Goal: Task Accomplishment & Management: Complete application form

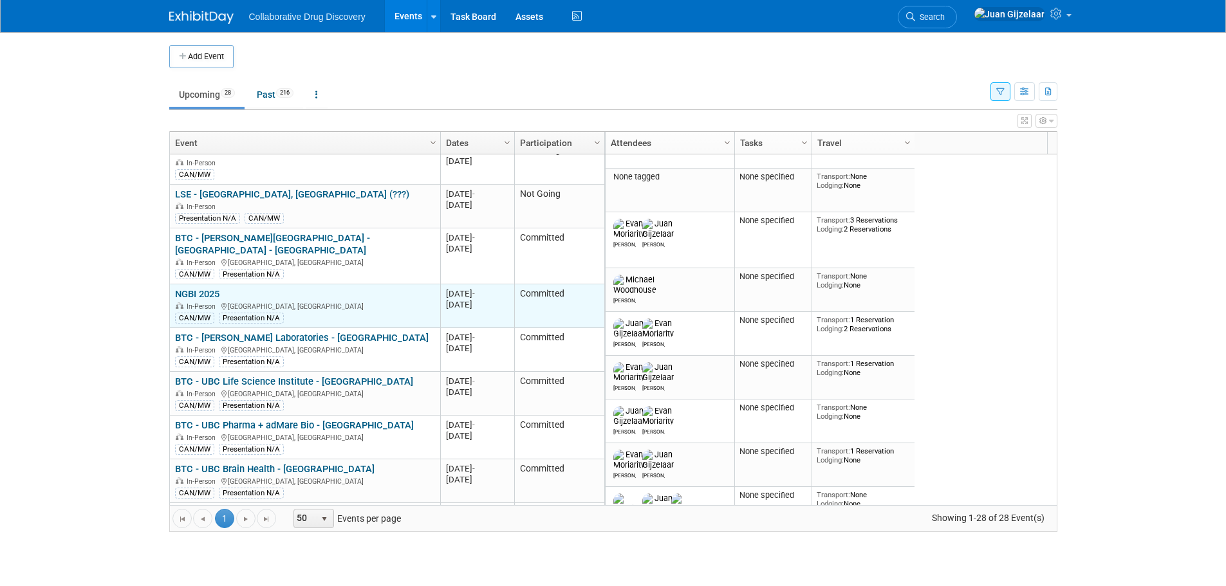
scroll to position [309, 0]
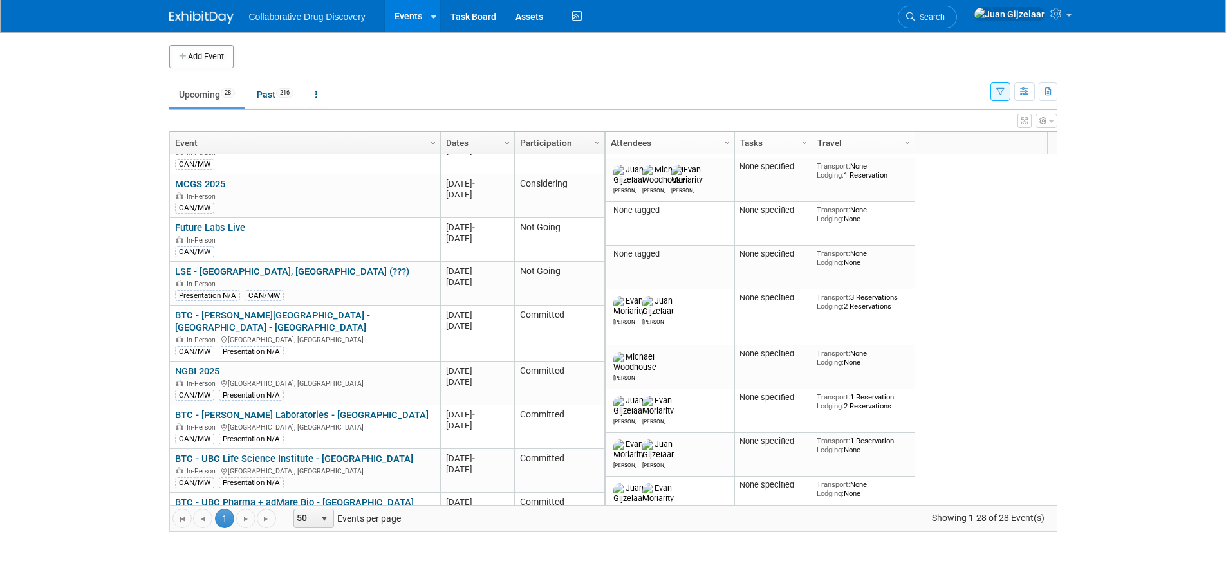
click at [993, 91] on button "button" at bounding box center [1001, 91] width 20 height 19
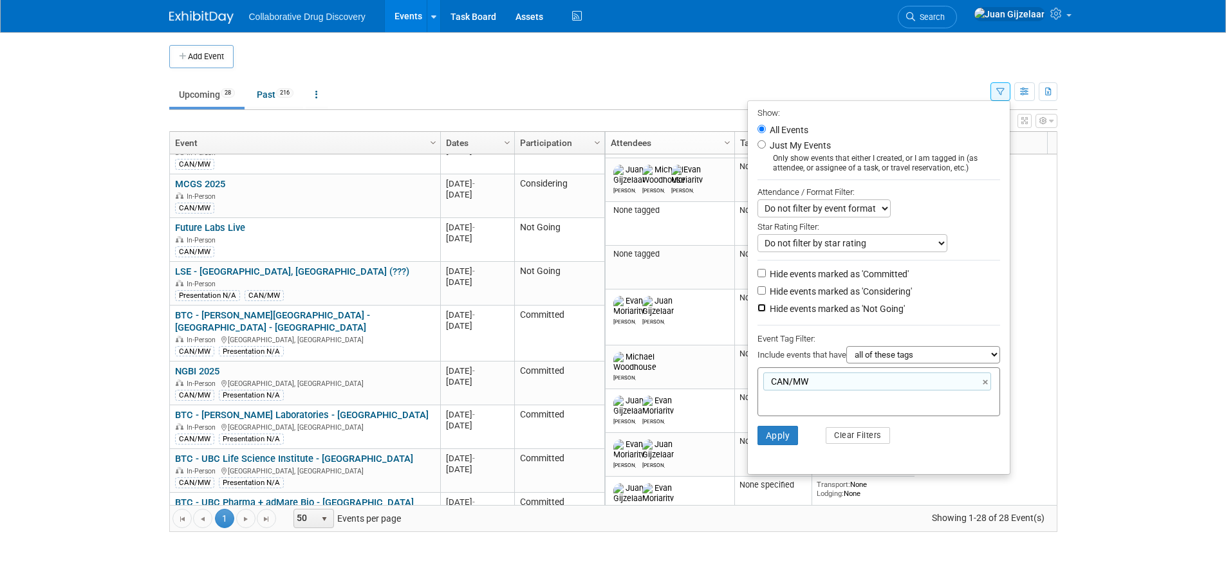
click at [758, 312] on input "Hide events marked as 'Not Going'" at bounding box center [762, 308] width 8 height 8
checkbox input "true"
click at [767, 443] on button "Apply" at bounding box center [778, 435] width 41 height 19
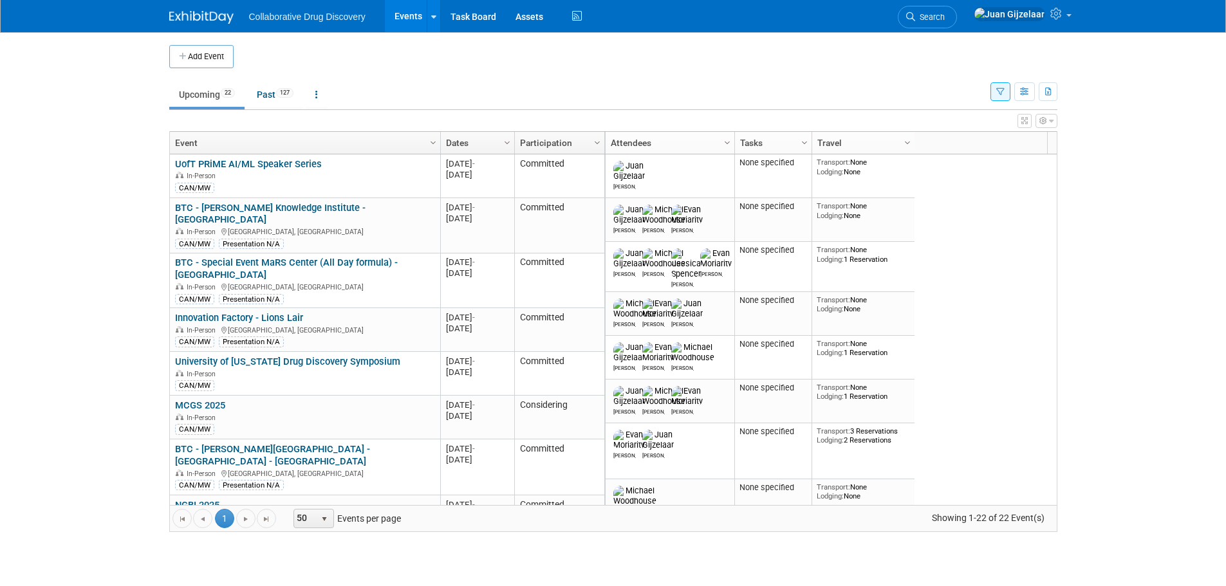
click at [203, 59] on button "Add Event" at bounding box center [201, 56] width 64 height 23
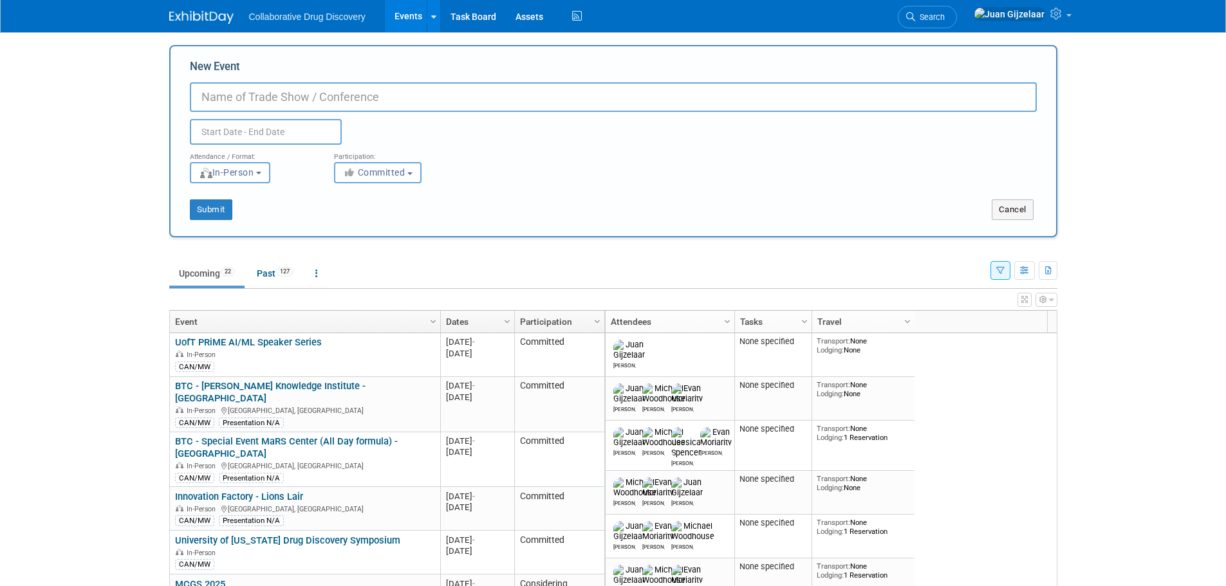
paste input "H2i Fall Kickoff 2025"
type input "H2i Fall Kickoff 2025"
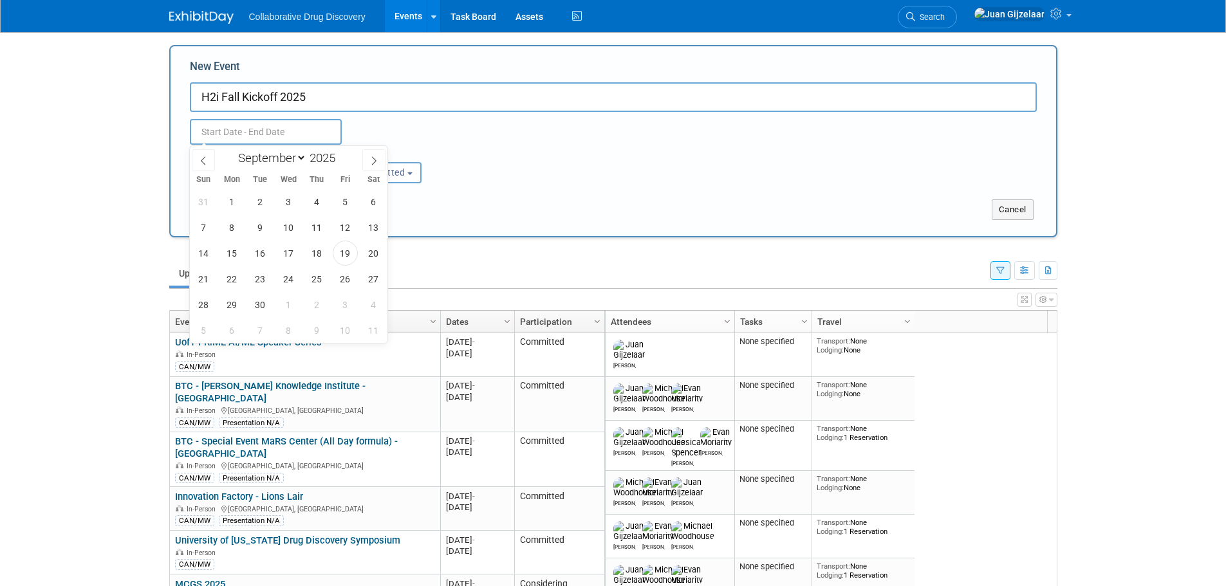
click at [222, 128] on input "text" at bounding box center [266, 132] width 152 height 26
click at [375, 154] on span at bounding box center [373, 160] width 23 height 22
select select "9"
click at [263, 236] on span "7" at bounding box center [260, 227] width 25 height 25
click at [259, 229] on span "7" at bounding box center [260, 227] width 25 height 25
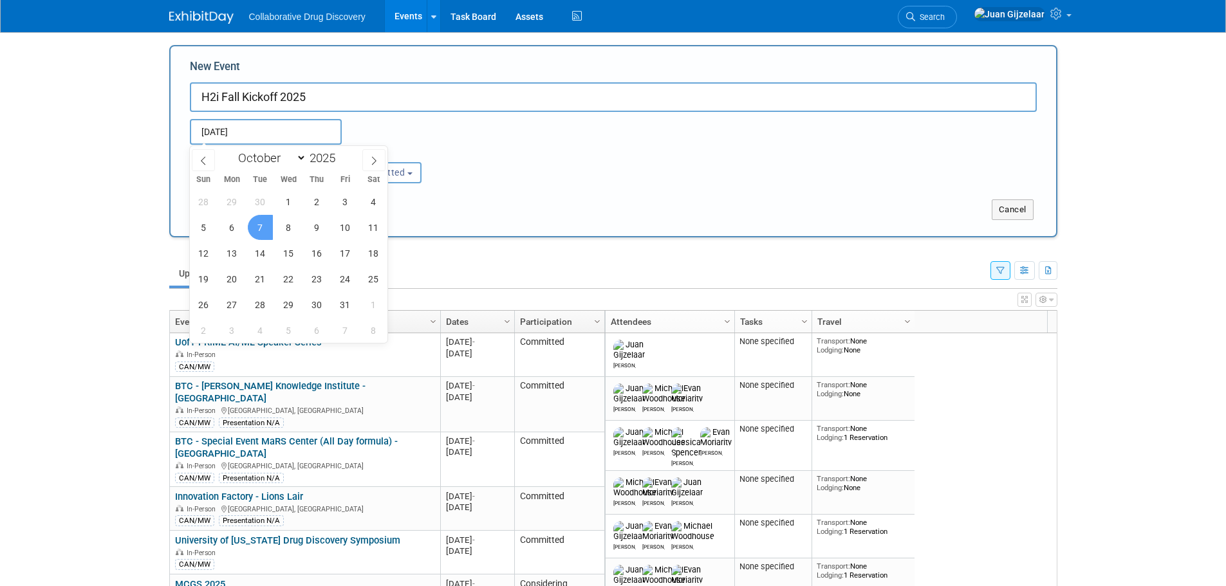
type input "[DATE] to [DATE]"
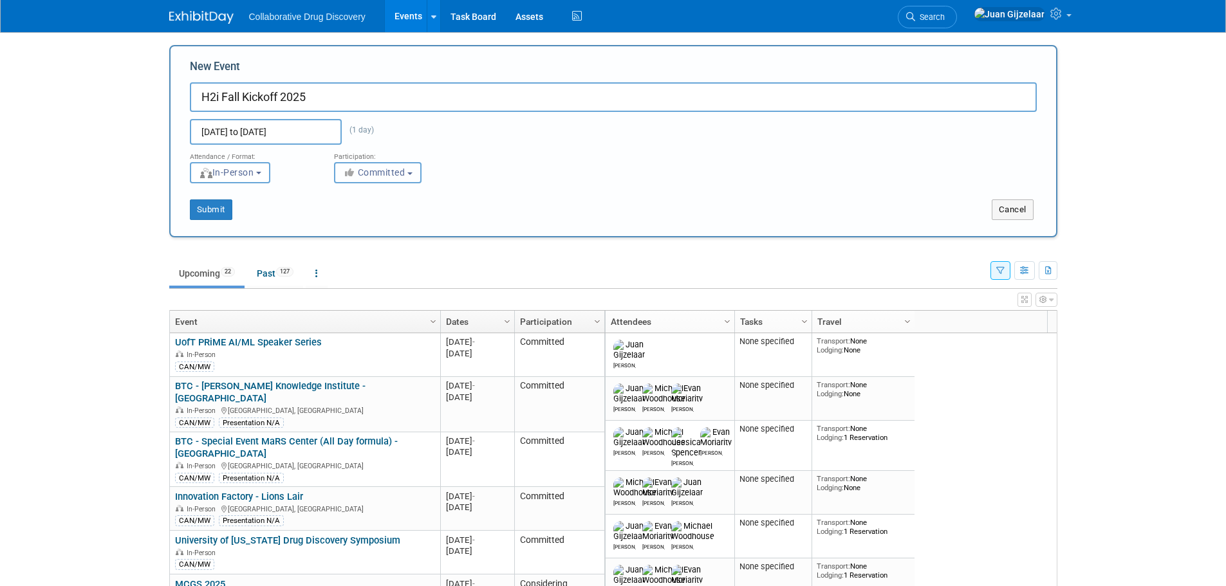
click at [371, 171] on span "Committed" at bounding box center [374, 172] width 62 height 10
click at [382, 219] on label "Considering" at bounding box center [383, 221] width 85 height 17
click at [346, 219] on input "Considering" at bounding box center [342, 222] width 8 height 8
select select "2"
click at [252, 178] on button "In-Person" at bounding box center [230, 172] width 80 height 21
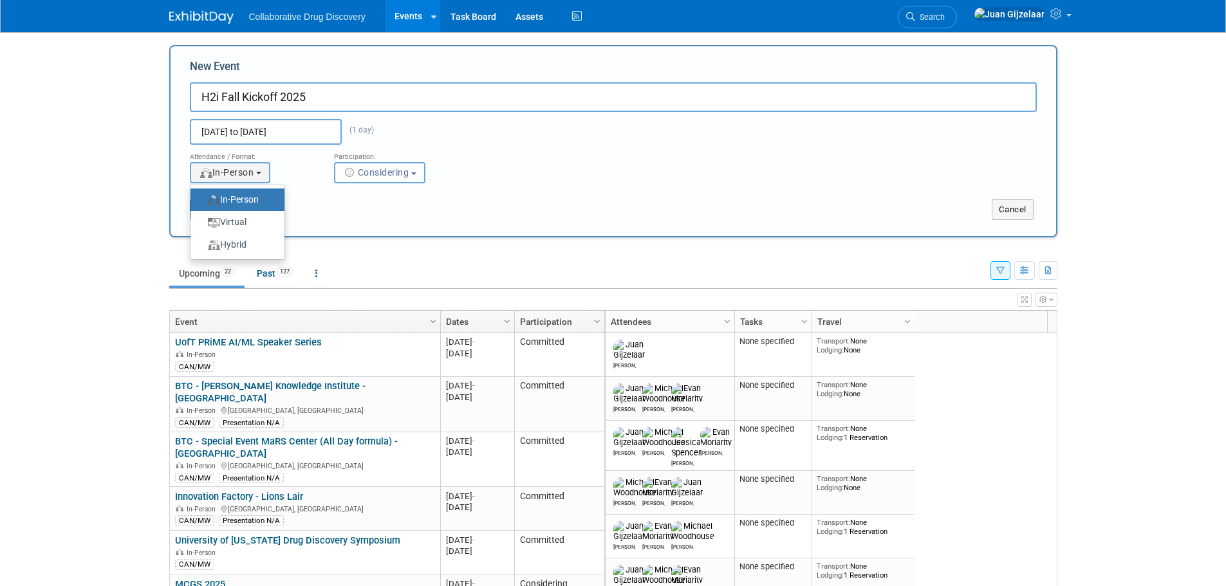
click at [254, 195] on label "In-Person" at bounding box center [234, 199] width 75 height 17
click at [202, 196] on input "In-Person" at bounding box center [198, 200] width 8 height 8
click at [375, 197] on div "Submit Cancel" at bounding box center [613, 201] width 866 height 37
click at [222, 209] on button "Submit" at bounding box center [211, 210] width 42 height 21
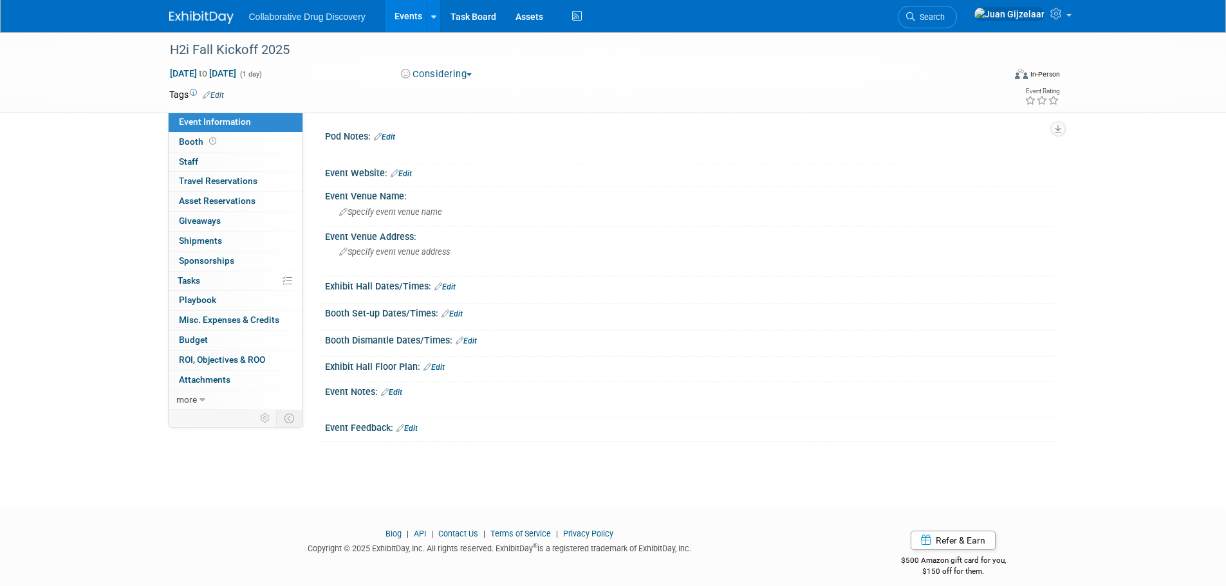
click at [215, 91] on link "Edit" at bounding box center [213, 95] width 21 height 9
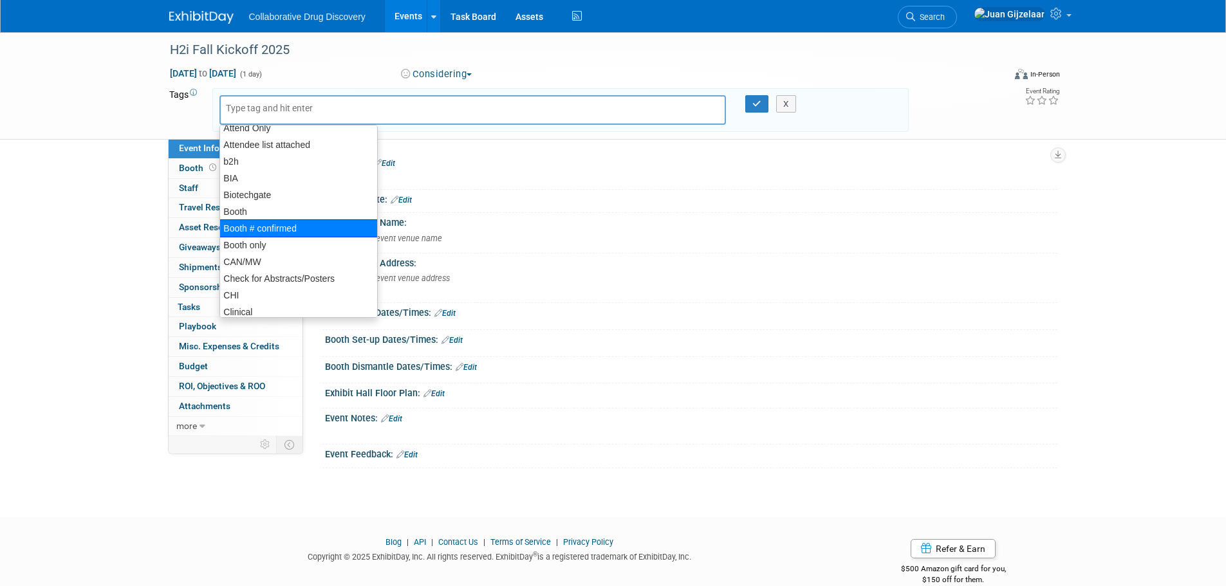
scroll to position [129, 0]
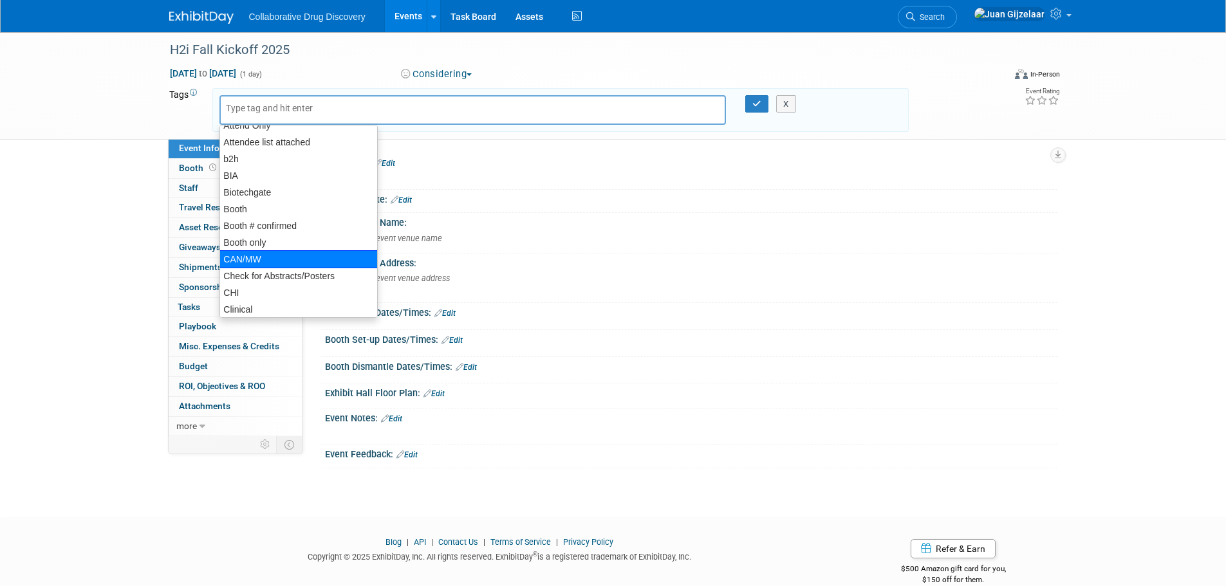
click at [261, 253] on div "CAN/MW" at bounding box center [298, 259] width 159 height 18
type input "CAN/MW"
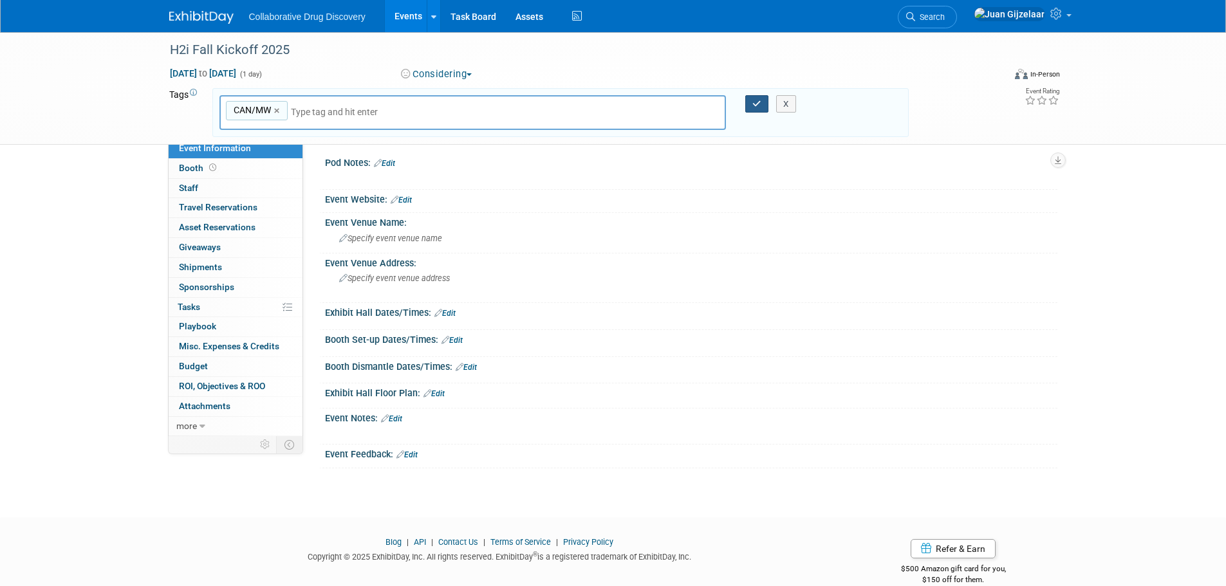
click at [752, 107] on button "button" at bounding box center [756, 104] width 23 height 18
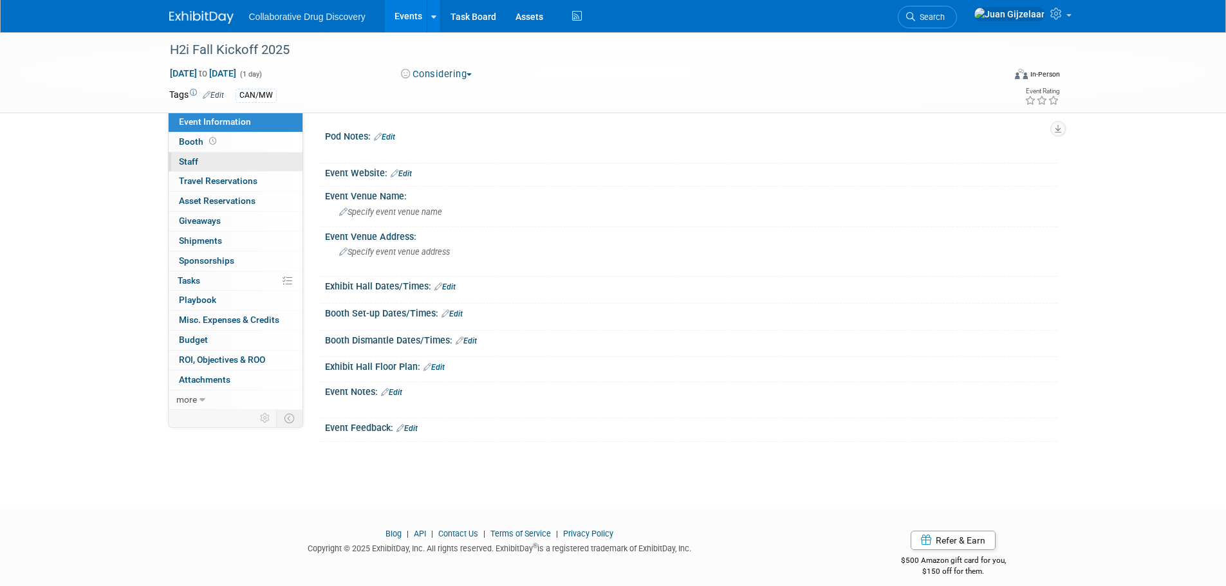
click at [210, 160] on link "0 Staff 0" at bounding box center [236, 162] width 134 height 19
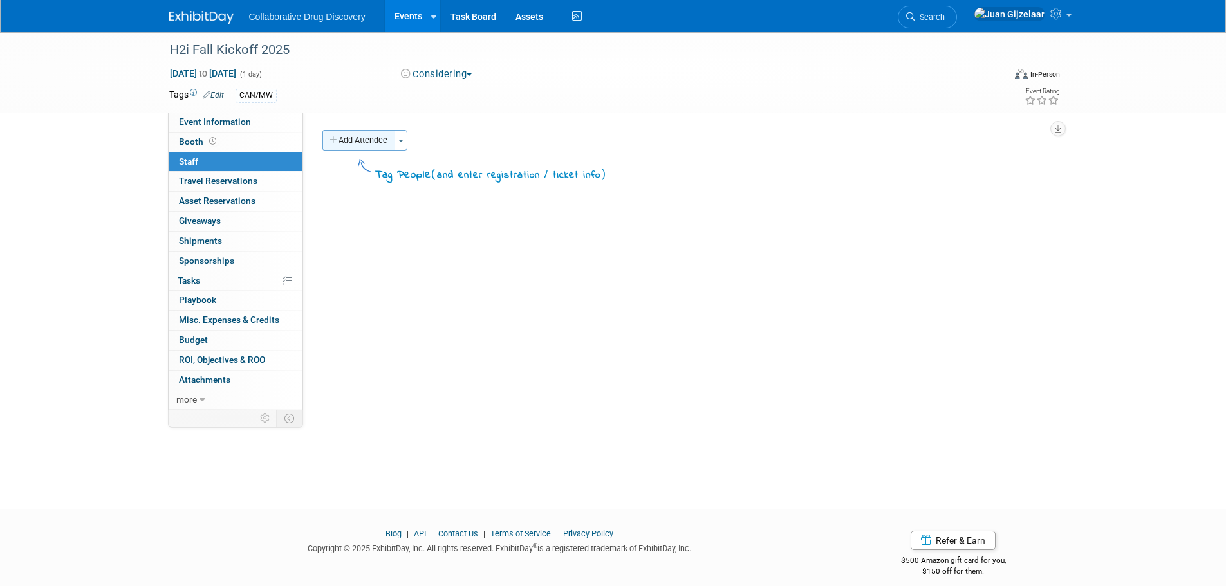
click at [372, 143] on button "Add Attendee" at bounding box center [358, 140] width 73 height 21
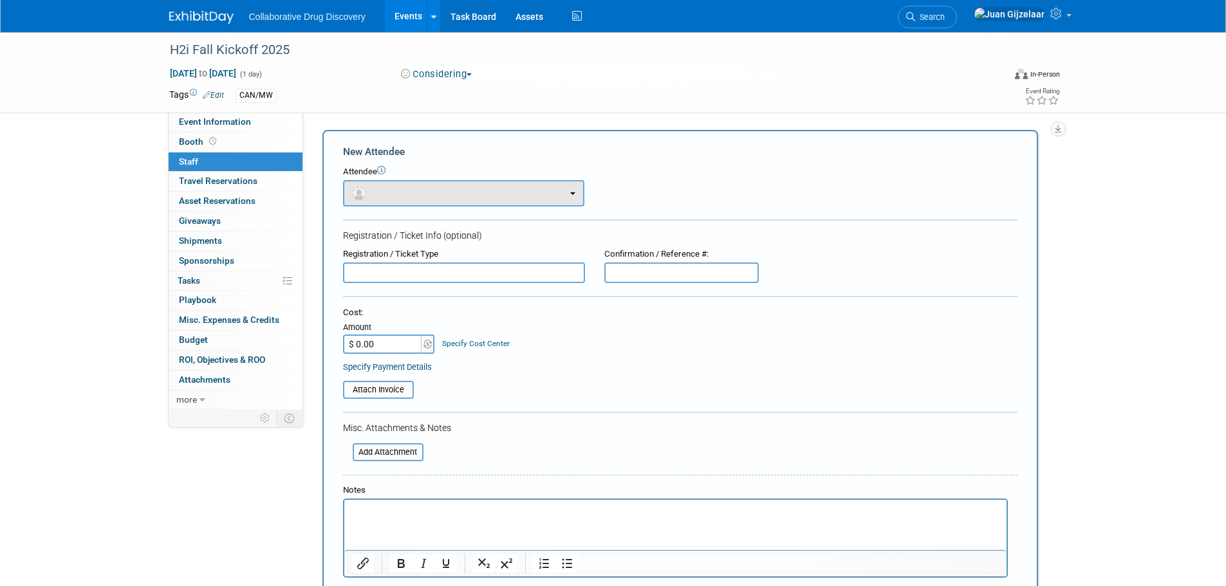
scroll to position [0, 0]
click at [435, 194] on button "button" at bounding box center [463, 193] width 241 height 26
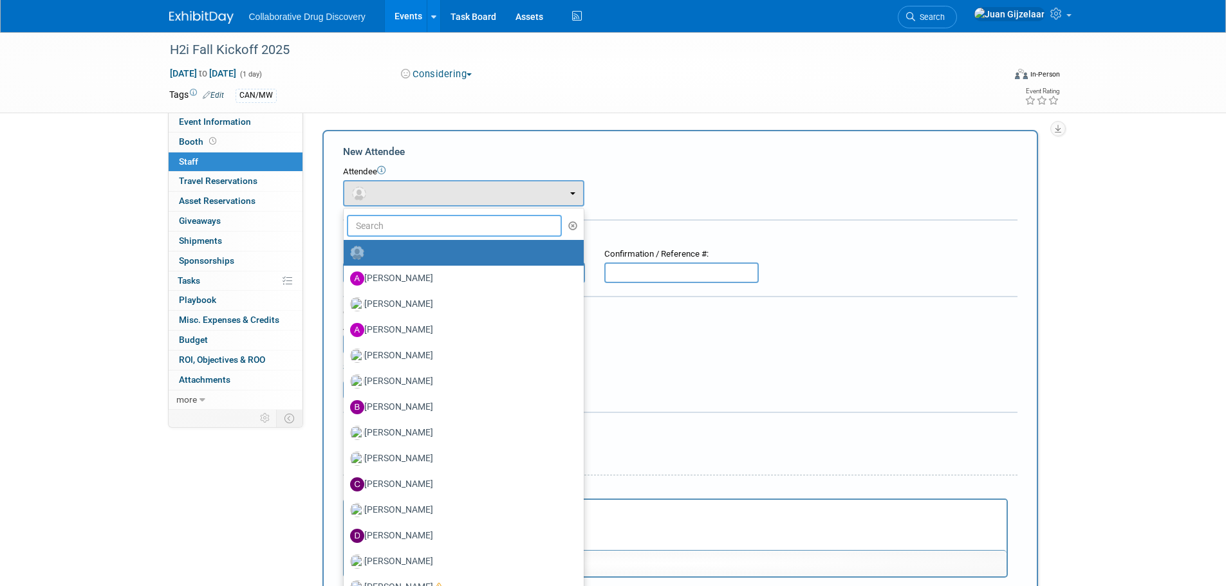
click at [422, 225] on input "text" at bounding box center [455, 226] width 216 height 22
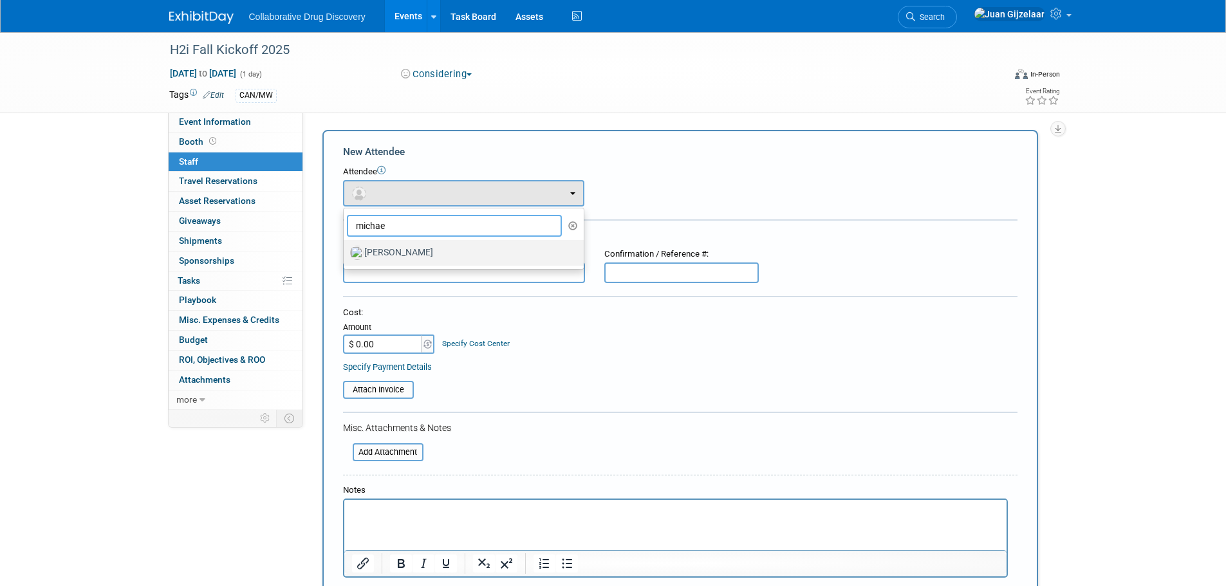
type input "michae"
click at [415, 252] on label "Michael Woodhouse" at bounding box center [460, 253] width 221 height 21
click at [346, 252] on input "Michael Woodhouse" at bounding box center [341, 251] width 8 height 8
select select "c3e81ee7-1082-46ec-8c9d-fb36e02a9795"
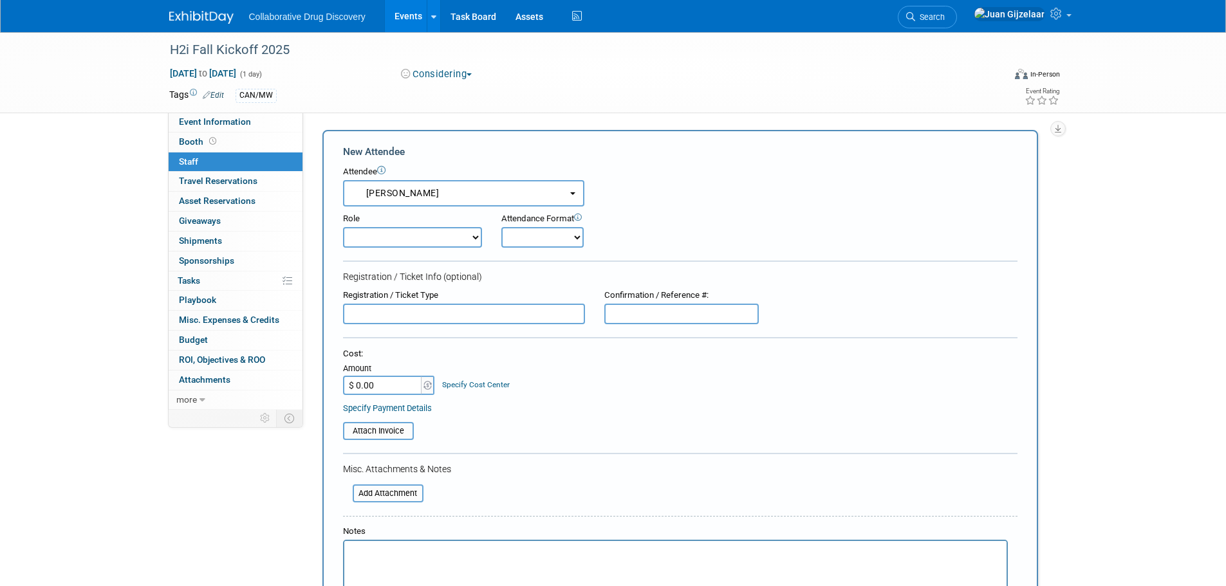
click at [403, 238] on select "Considering Demonstrator Host Planner Presenter Sales Representative Set-up/Dis…" at bounding box center [412, 237] width 139 height 21
select select "4"
click at [343, 227] on select "Considering Demonstrator Host Planner Presenter Sales Representative Set-up/Dis…" at bounding box center [412, 237] width 139 height 21
click at [546, 240] on select "Onsite Remote" at bounding box center [542, 237] width 82 height 21
select select "1"
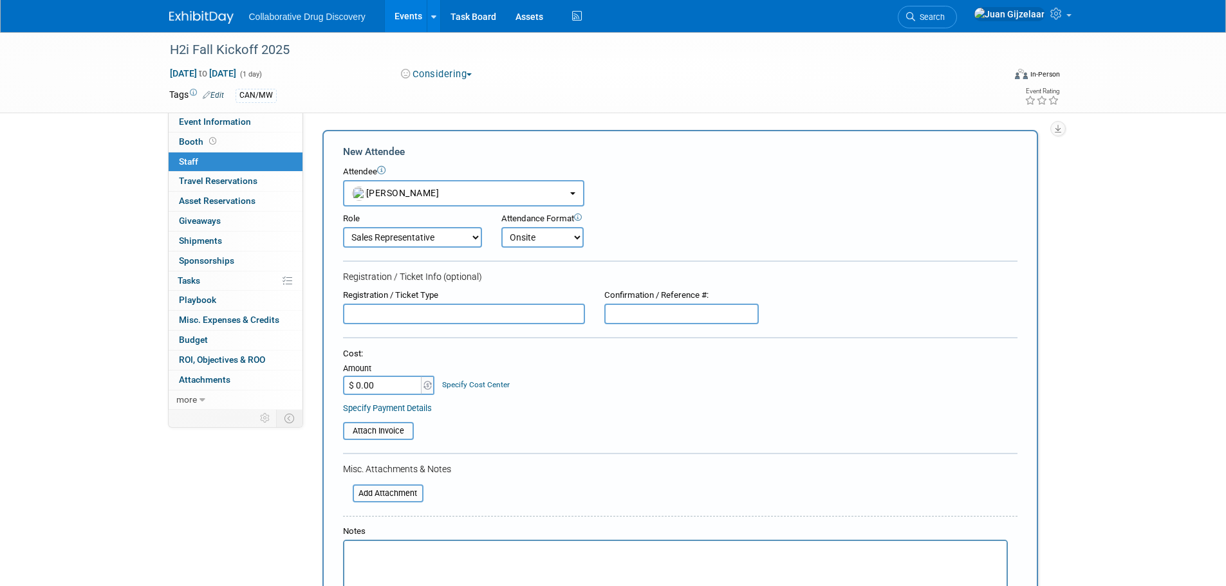
click at [501, 227] on select "Onsite Remote" at bounding box center [542, 237] width 82 height 21
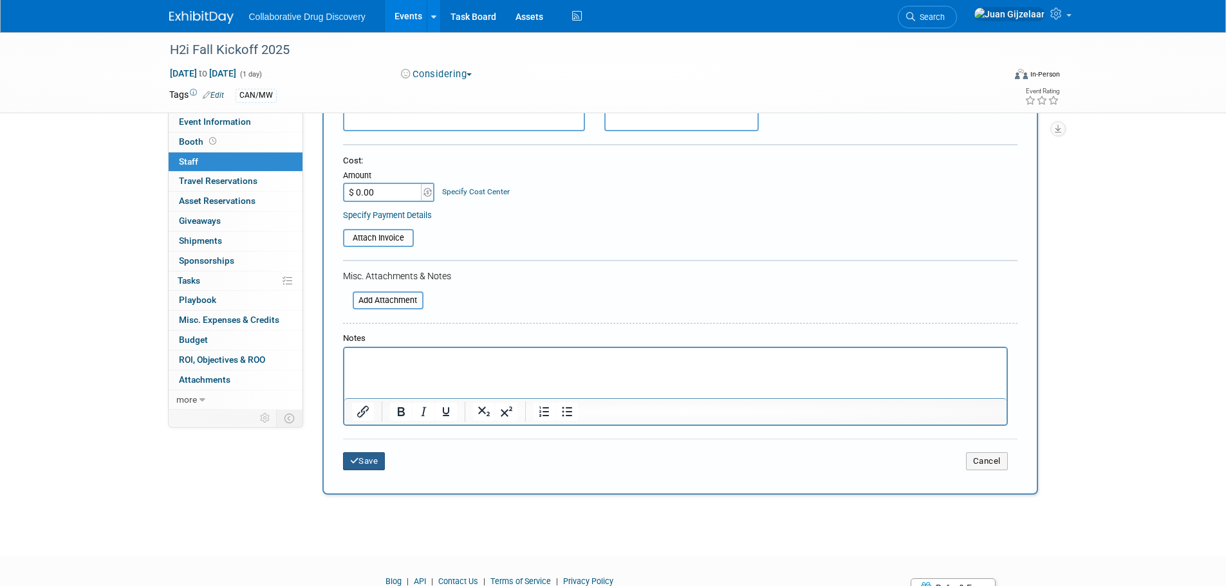
click at [371, 463] on button "Save" at bounding box center [364, 462] width 42 height 18
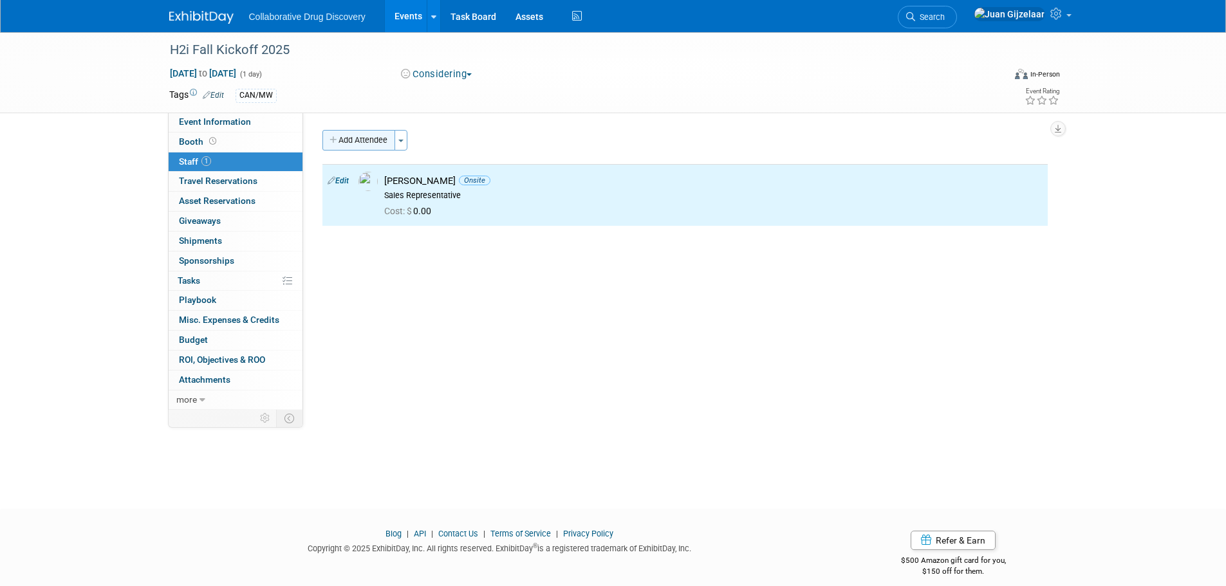
click at [345, 136] on button "Add Attendee" at bounding box center [358, 140] width 73 height 21
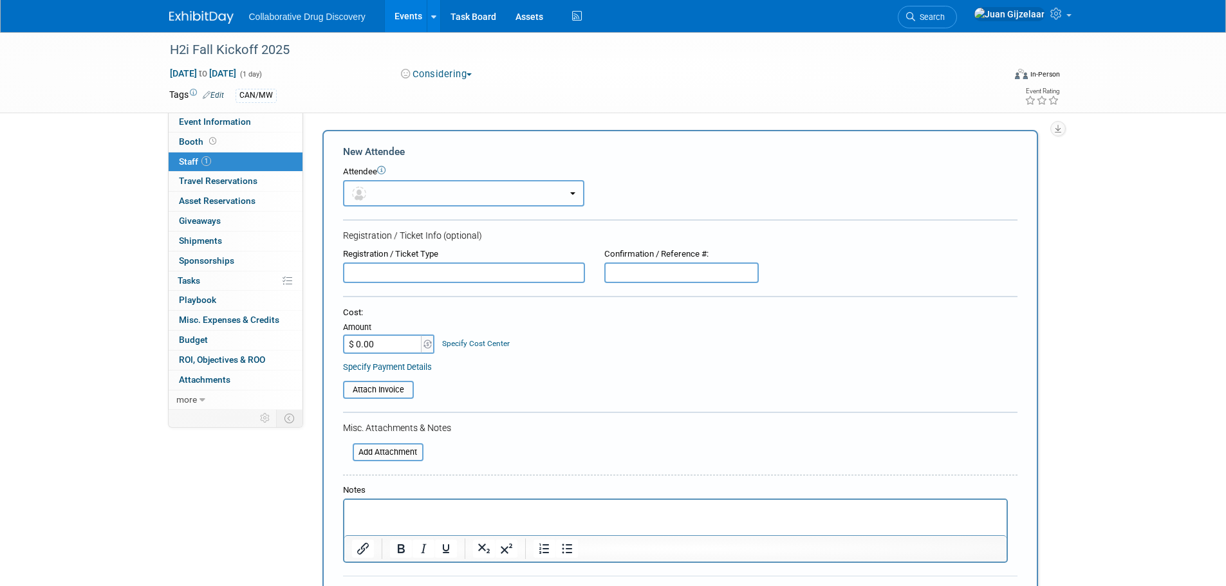
click at [427, 185] on button "button" at bounding box center [463, 193] width 241 height 26
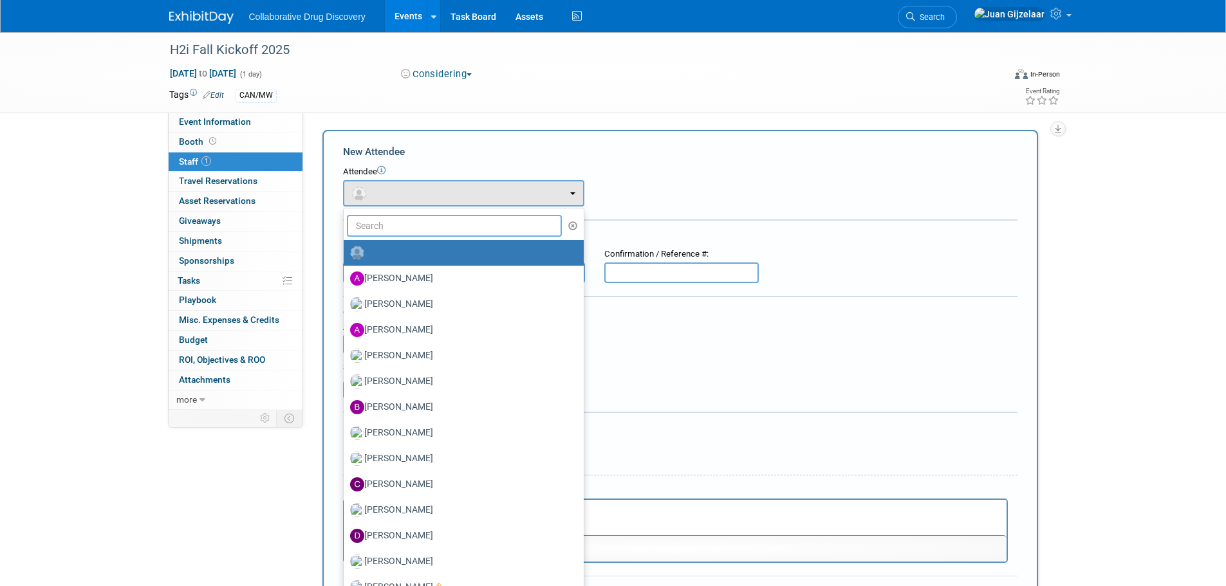
click at [427, 221] on input "text" at bounding box center [455, 226] width 216 height 22
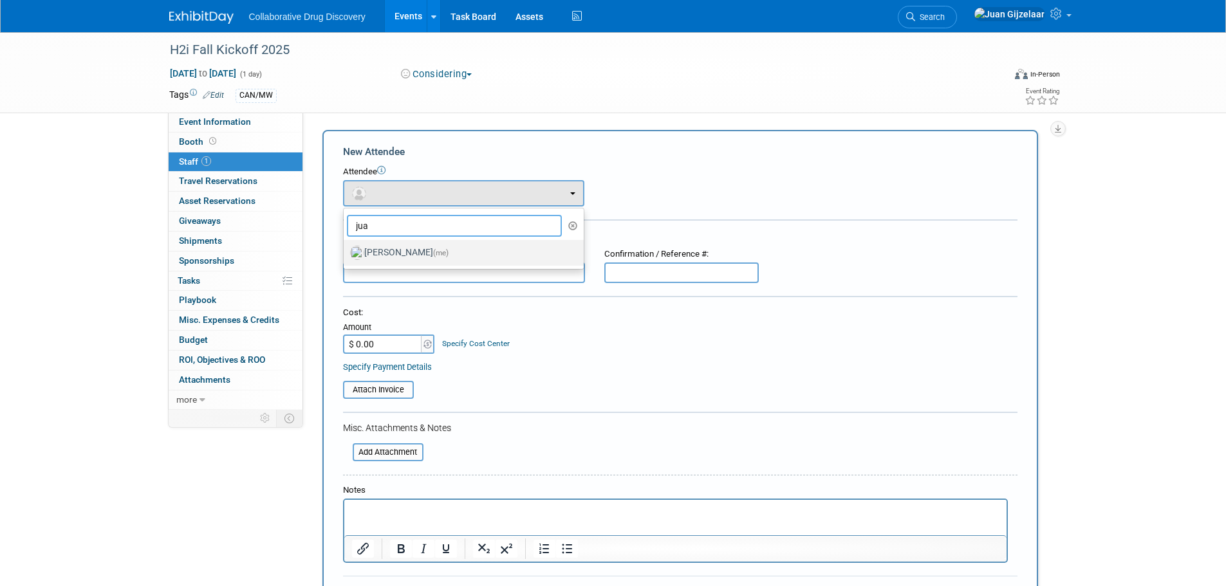
type input "jua"
click at [433, 251] on span "(me)" at bounding box center [440, 252] width 15 height 9
click at [346, 251] on input "Juan Gijzelaar (me)" at bounding box center [341, 251] width 8 height 8
select select "b961d4fc-704f-4e20-acee-990297b6cd45"
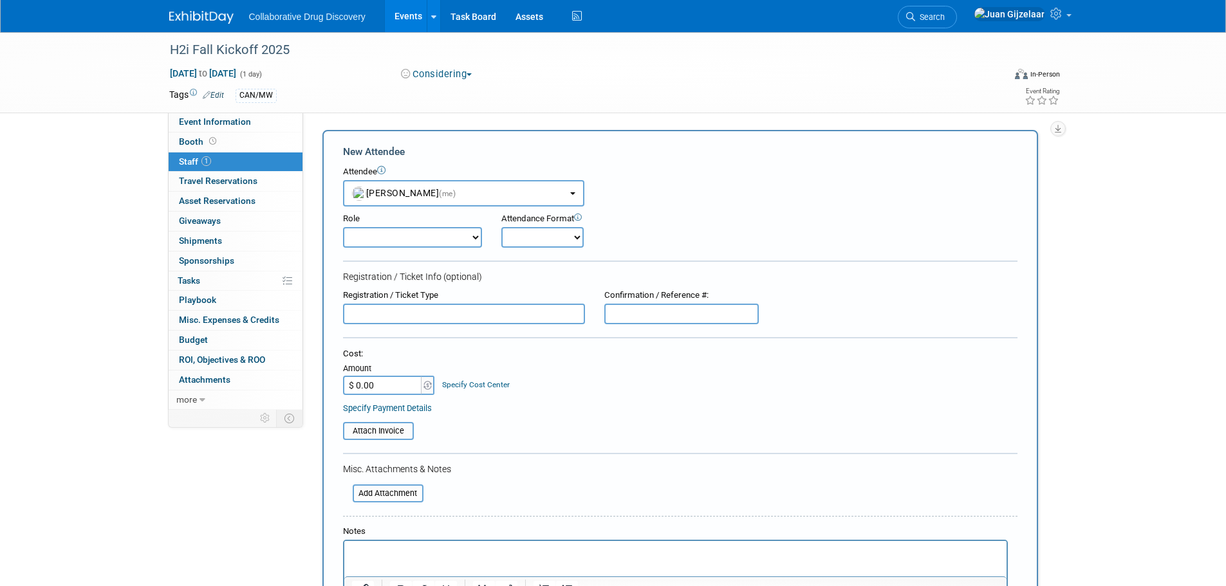
click at [425, 239] on select "Considering Demonstrator Host Planner Presenter Sales Representative Set-up/Dis…" at bounding box center [412, 237] width 139 height 21
select select "4"
click at [343, 227] on select "Considering Demonstrator Host Planner Presenter Sales Representative Set-up/Dis…" at bounding box center [412, 237] width 139 height 21
click at [536, 248] on select "Onsite Remote" at bounding box center [542, 237] width 82 height 21
select select "1"
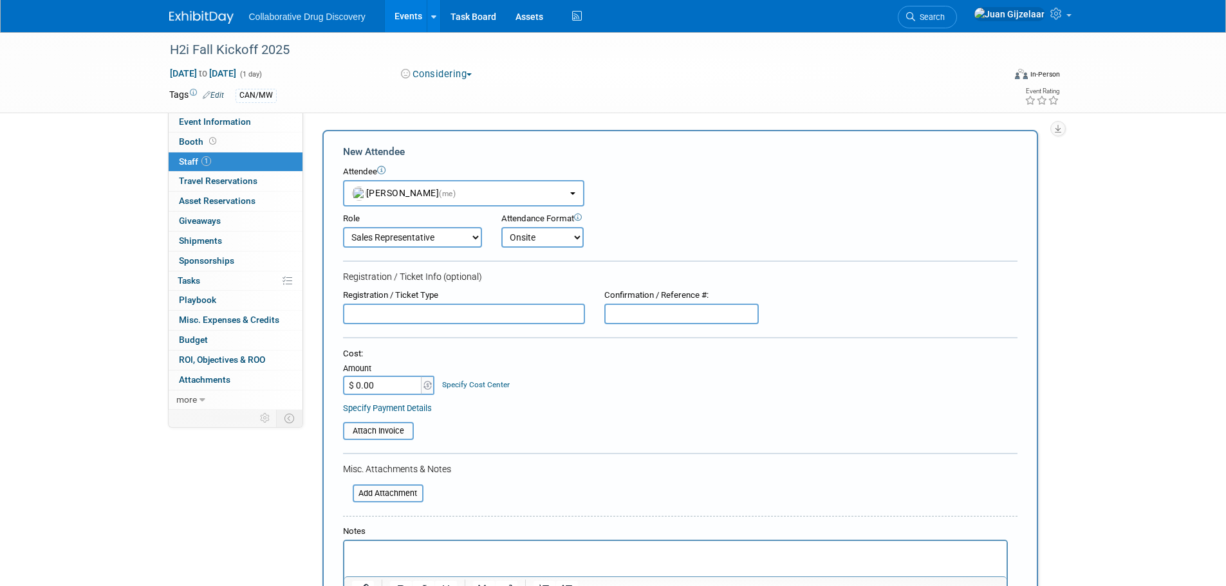
click at [501, 227] on select "Onsite Remote" at bounding box center [542, 237] width 82 height 21
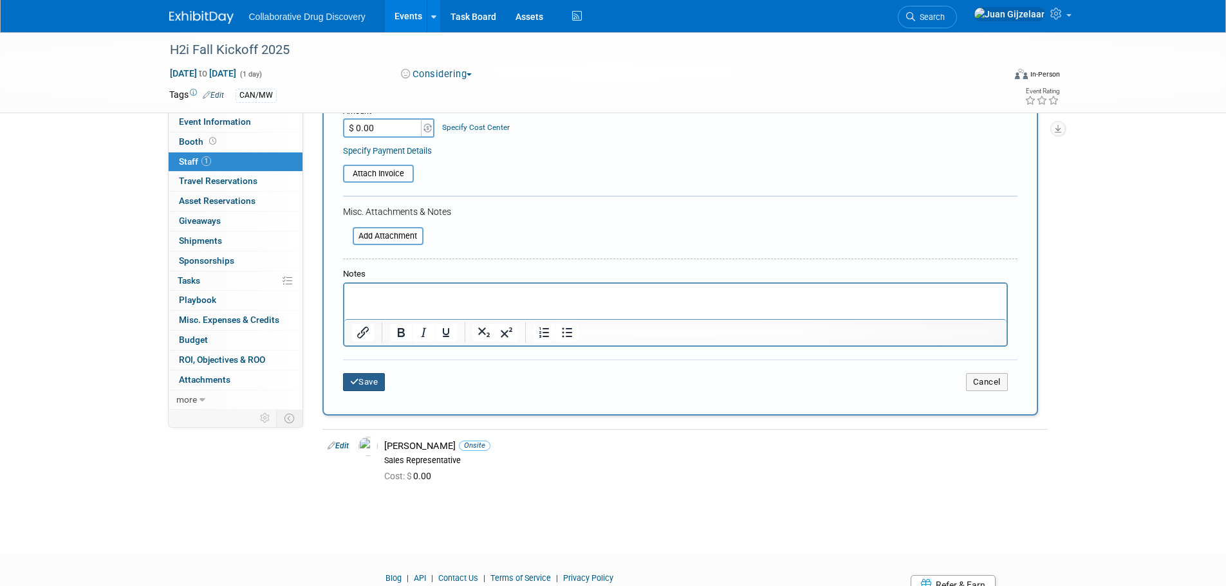
click at [364, 378] on button "Save" at bounding box center [364, 382] width 42 height 18
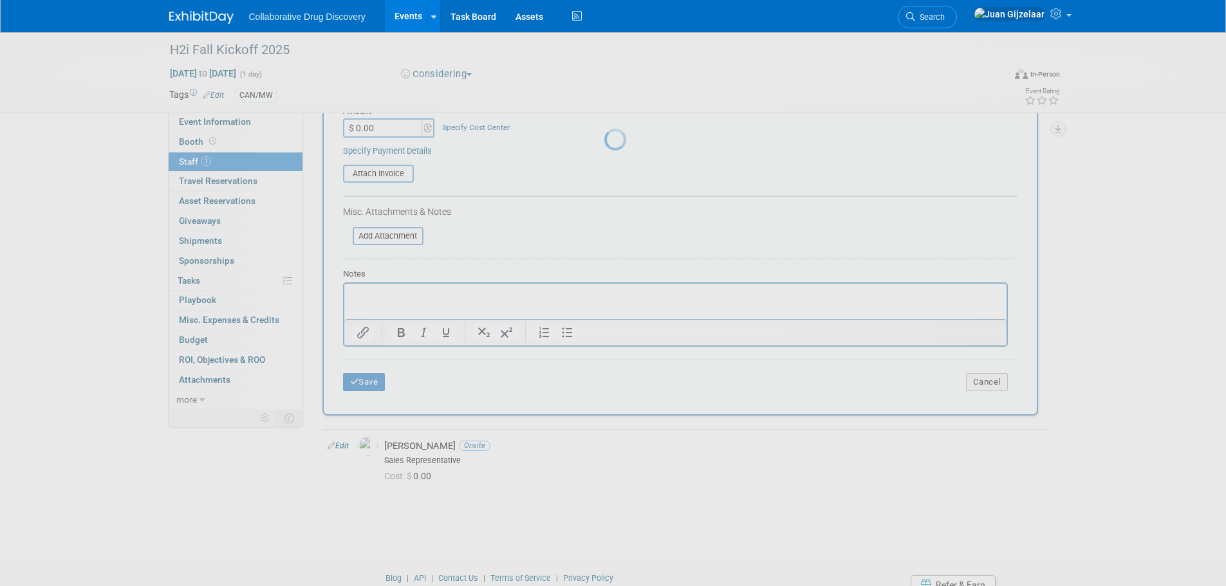
scroll to position [13, 0]
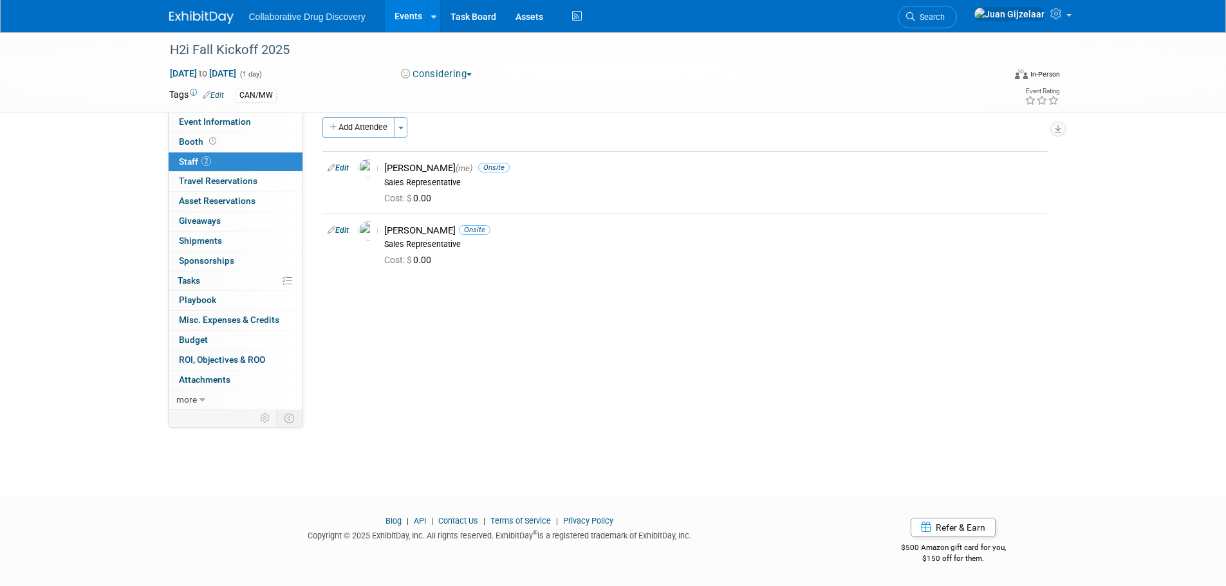
click at [194, 21] on img at bounding box center [201, 17] width 64 height 13
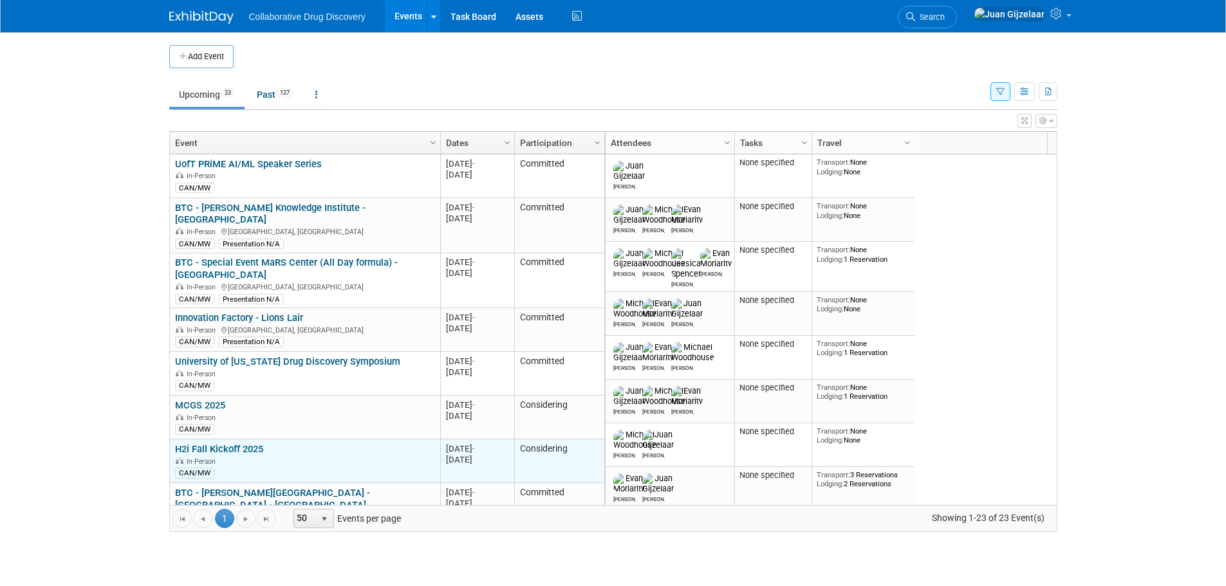
click at [254, 443] on link "H2i Fall Kickoff 2025" at bounding box center [219, 449] width 88 height 12
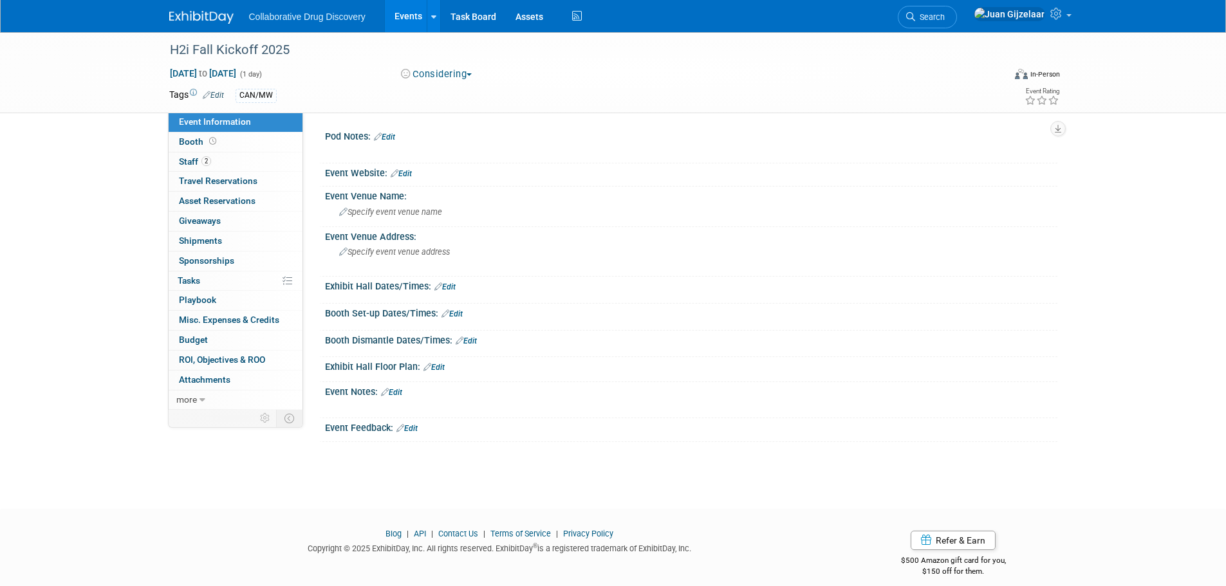
click at [406, 174] on link "Edit" at bounding box center [401, 173] width 21 height 9
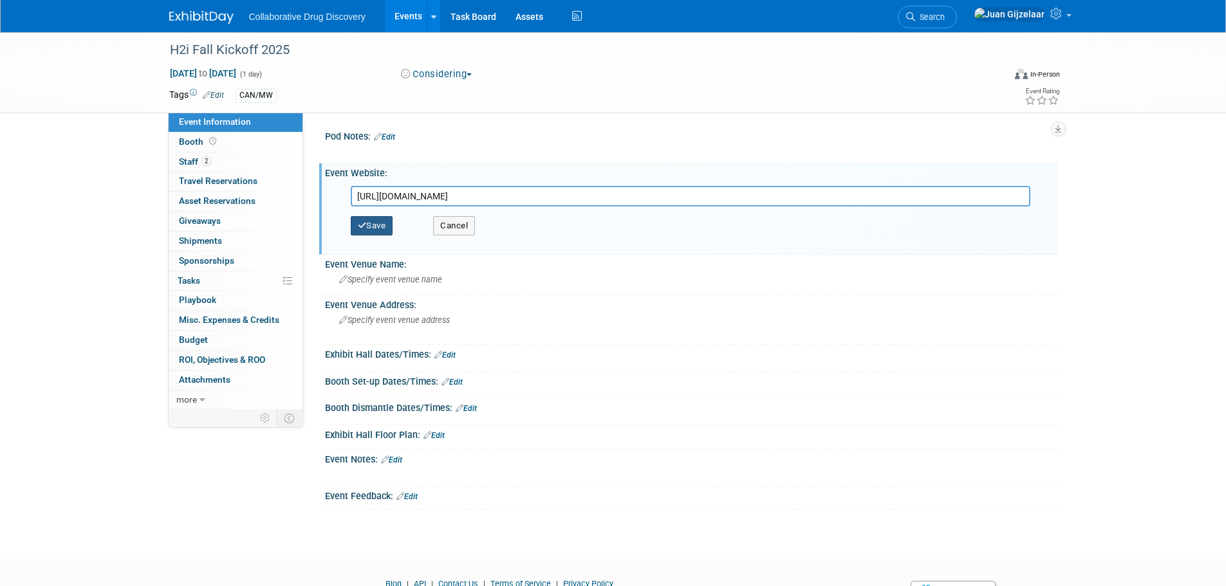
type input "[URL][DOMAIN_NAME]"
click at [375, 225] on button "Save" at bounding box center [372, 225] width 42 height 19
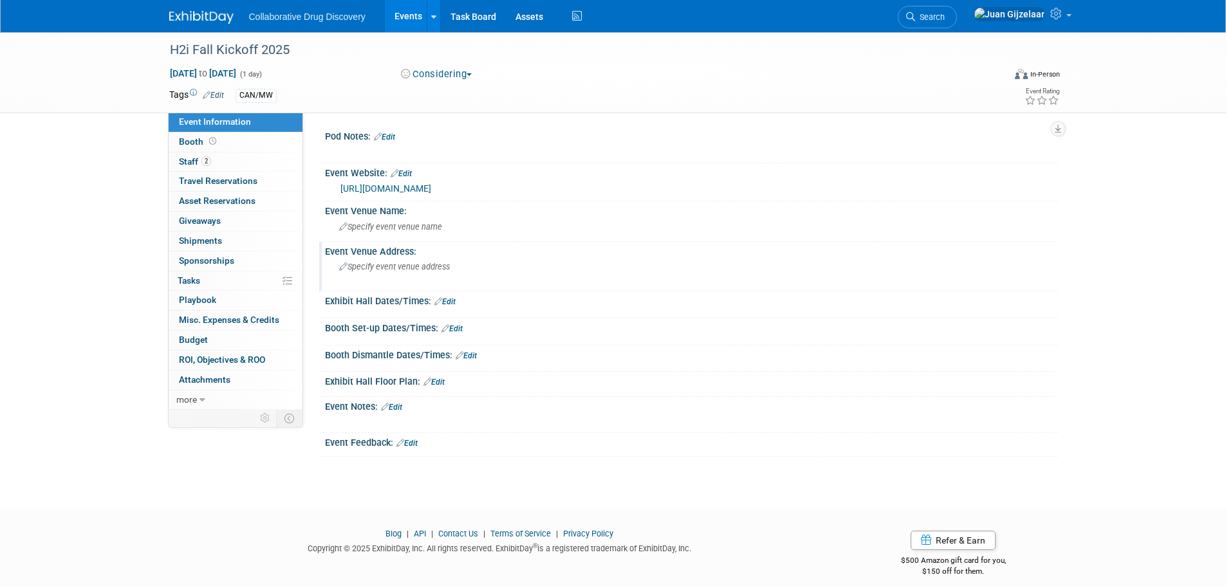
click at [421, 270] on span "Specify event venue address" at bounding box center [394, 267] width 111 height 10
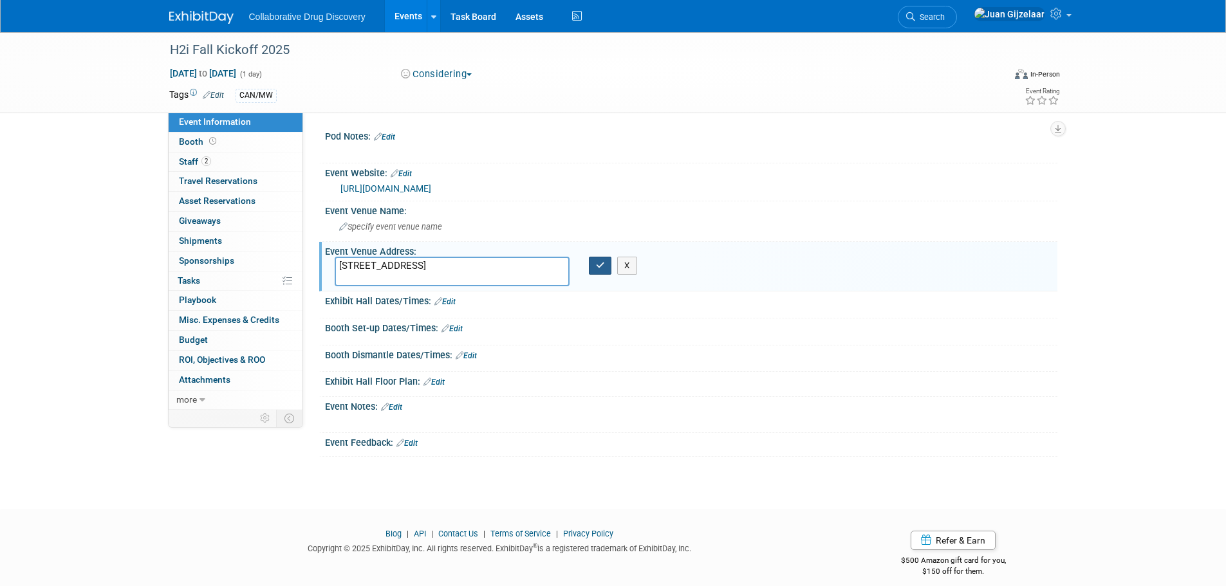
type textarea "[STREET_ADDRESS]"
click at [601, 265] on icon "button" at bounding box center [600, 265] width 9 height 8
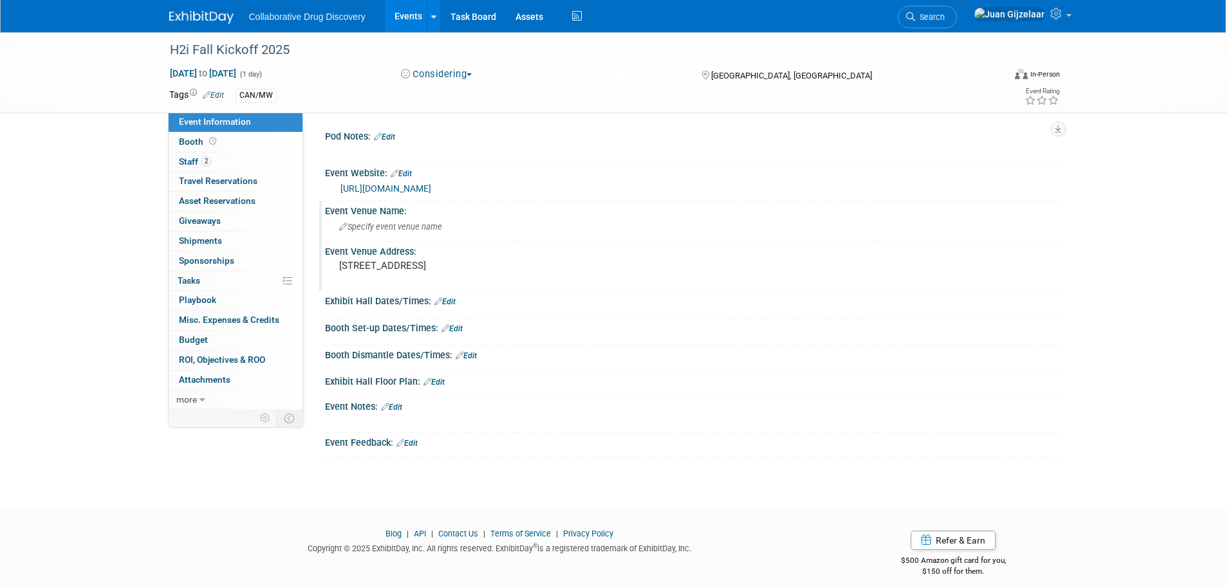
click at [389, 229] on span "Specify event venue name" at bounding box center [390, 227] width 103 height 10
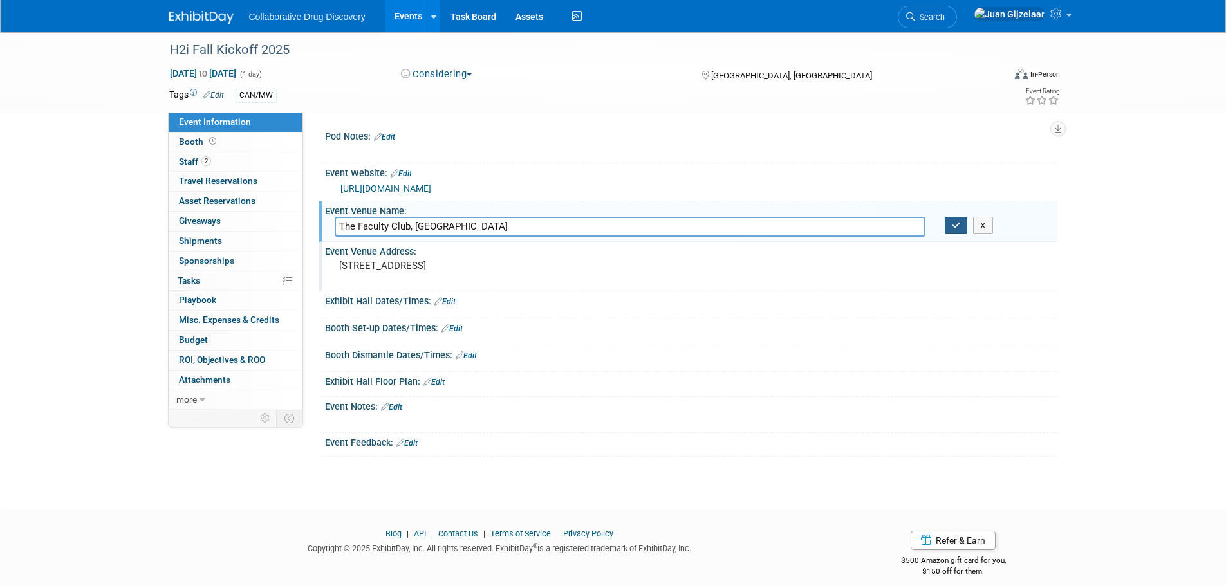
type input "The Faculty Club, [GEOGRAPHIC_DATA]"
click at [952, 230] on button "button" at bounding box center [956, 226] width 23 height 18
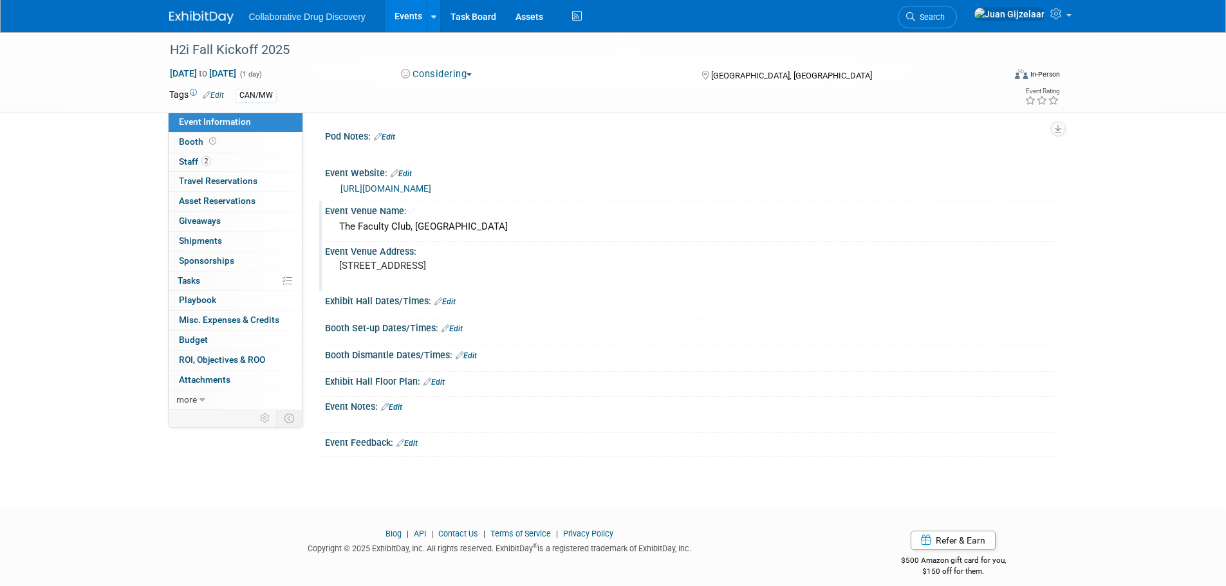
click at [450, 307] on div "Save Changes Cancel" at bounding box center [691, 311] width 733 height 8
click at [451, 304] on link "Edit" at bounding box center [444, 301] width 21 height 9
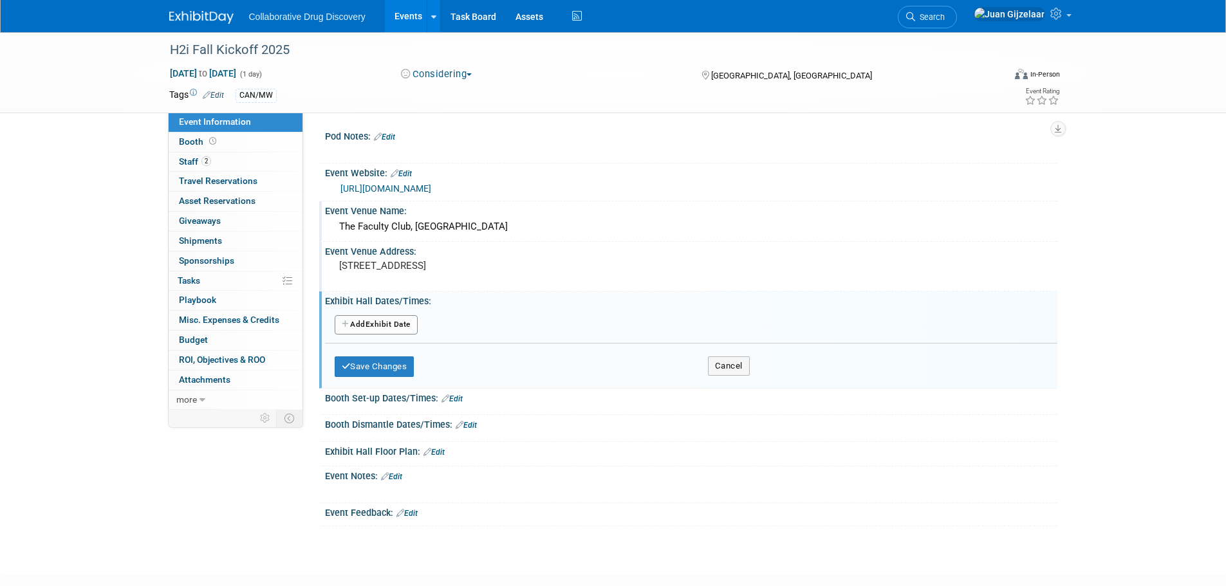
click at [399, 326] on button "Add Another Exhibit Date" at bounding box center [376, 324] width 83 height 19
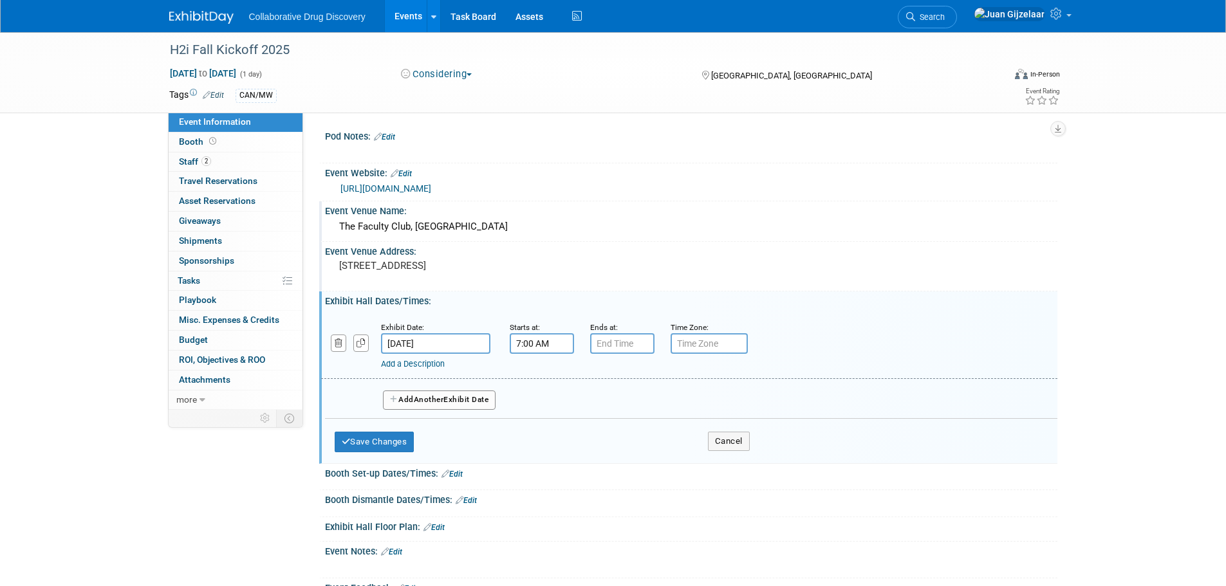
click at [531, 343] on input "7:00 AM" at bounding box center [542, 343] width 64 height 21
click at [539, 429] on span at bounding box center [539, 431] width 23 height 23
drag, startPoint x: 539, startPoint y: 426, endPoint x: 616, endPoint y: 391, distance: 84.4
click at [541, 425] on span at bounding box center [539, 431] width 23 height 23
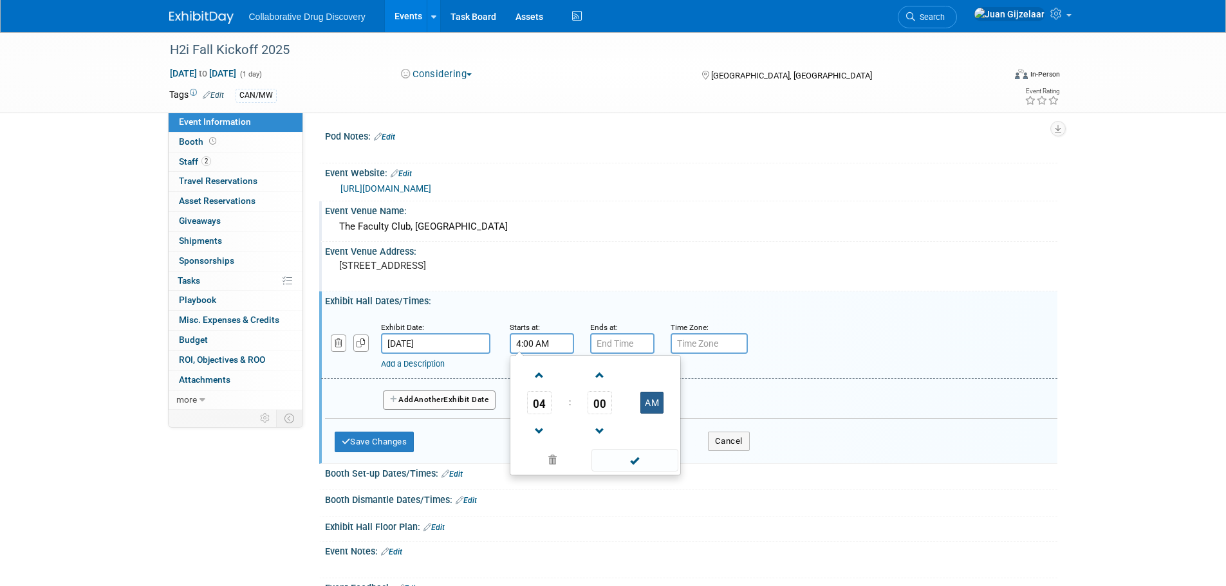
click at [648, 398] on button "AM" at bounding box center [651, 403] width 23 height 22
type input "4:00 PM"
click at [624, 342] on input "7:00 PM" at bounding box center [622, 343] width 64 height 21
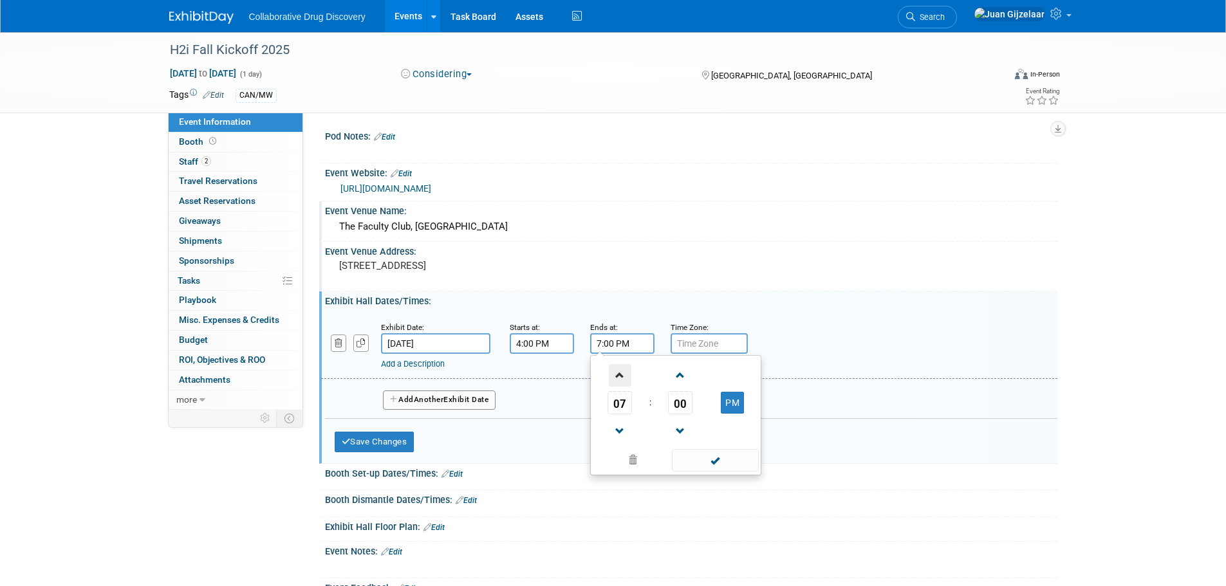
click at [619, 375] on span at bounding box center [620, 375] width 23 height 23
type input "9:00 PM"
click at [811, 341] on div "Add a Description Description:" at bounding box center [690, 346] width 756 height 50
click at [723, 346] on input "text" at bounding box center [709, 343] width 77 height 21
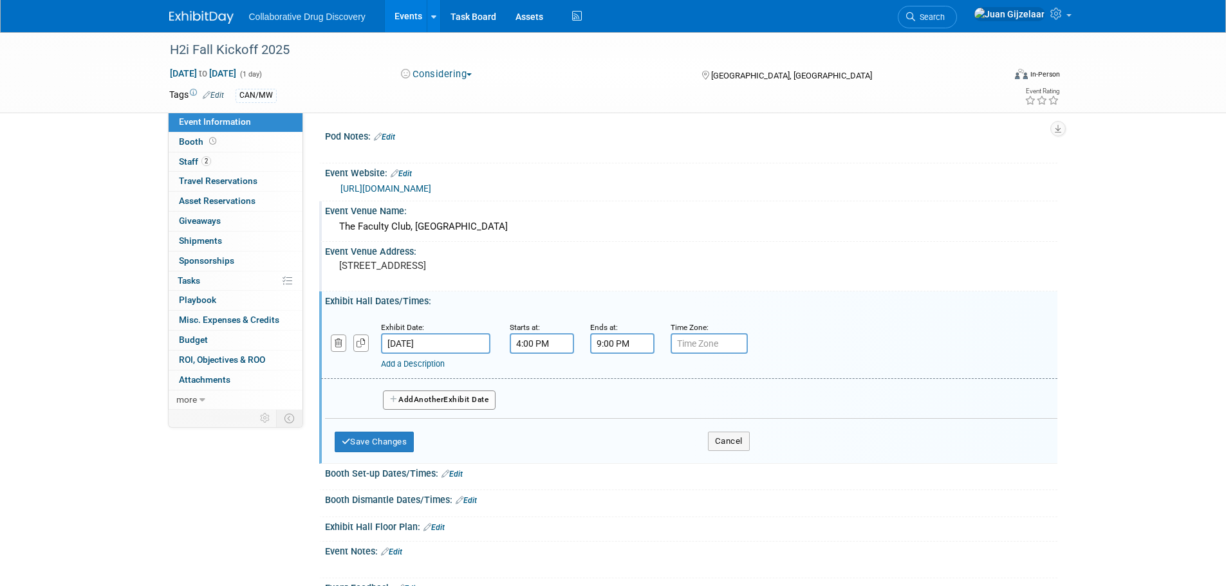
type input "e"
type input "ET"
click at [882, 339] on div "Add a Description Description:" at bounding box center [690, 346] width 756 height 50
click at [386, 444] on button "Save Changes" at bounding box center [375, 442] width 80 height 21
